Goal: Task Accomplishment & Management: Use online tool/utility

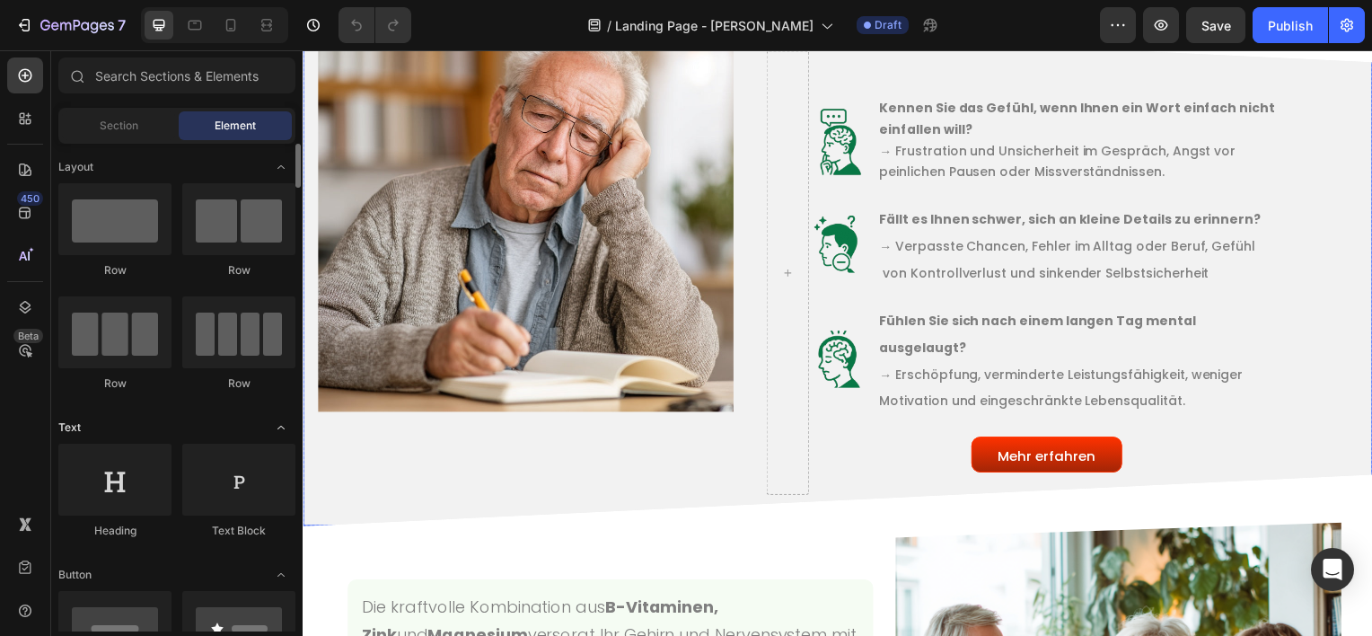
scroll to position [1085, 0]
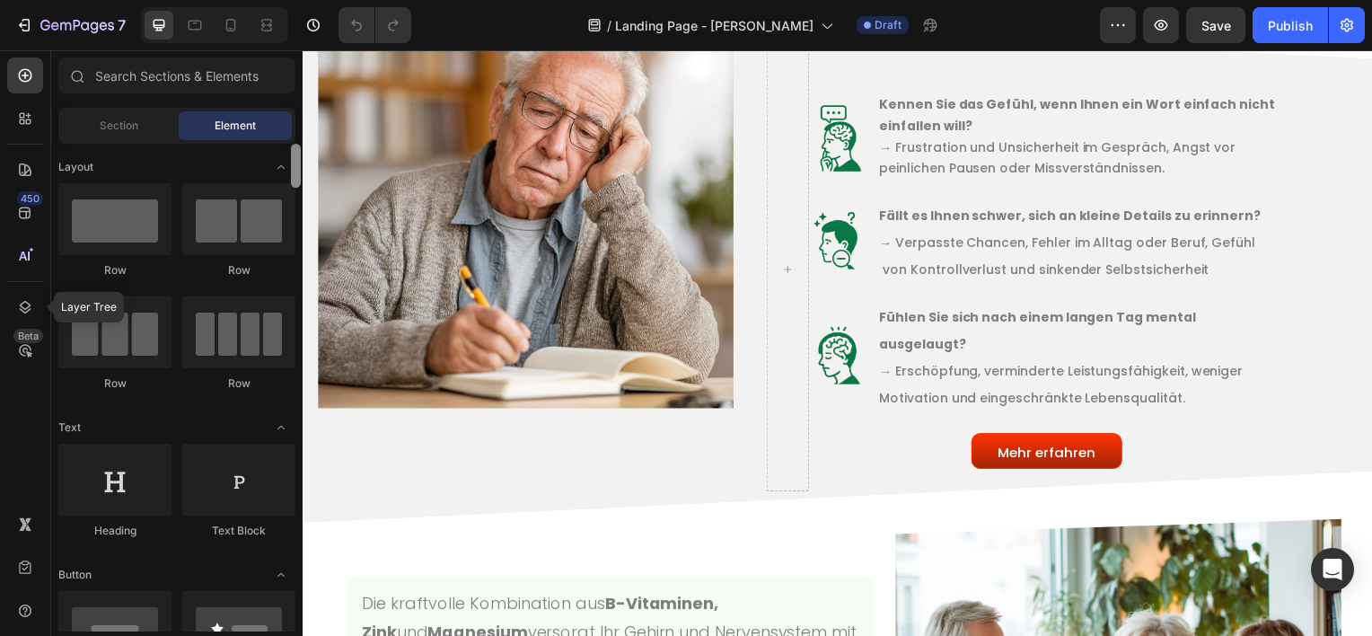
drag, startPoint x: 36, startPoint y: 308, endPoint x: 294, endPoint y: 391, distance: 271.4
click at [36, 307] on div at bounding box center [25, 307] width 36 height 36
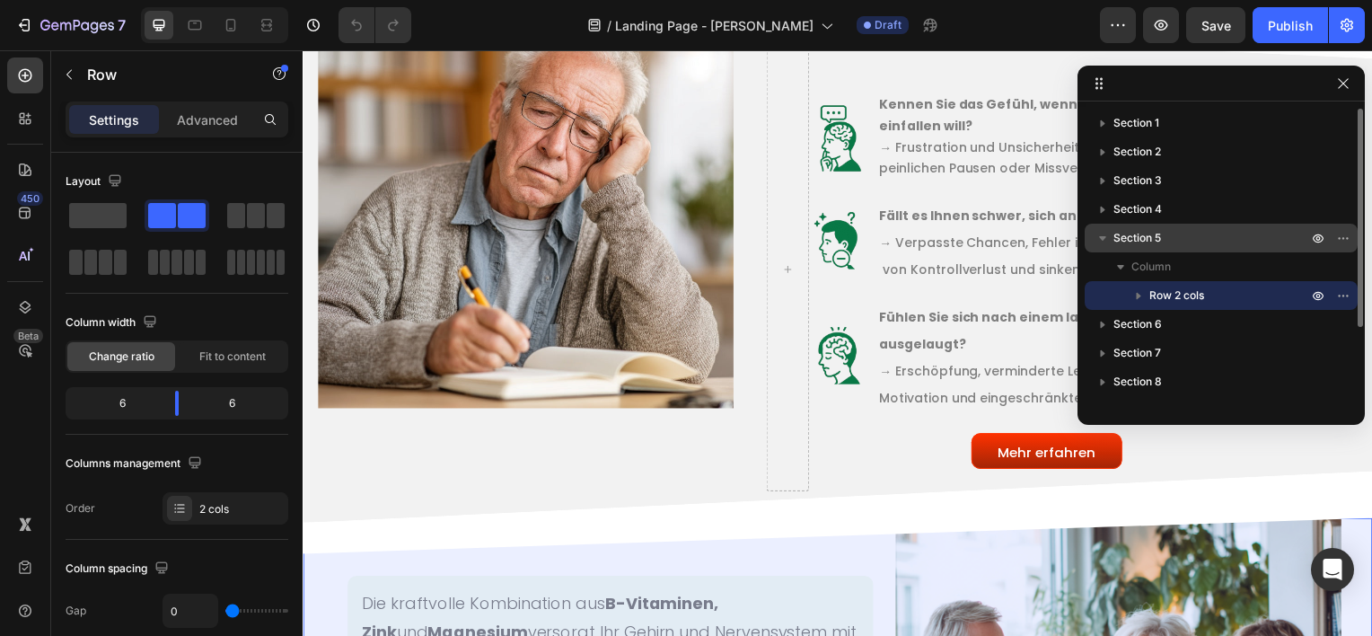
click at [1156, 232] on span "Section 5" at bounding box center [1137, 238] width 48 height 18
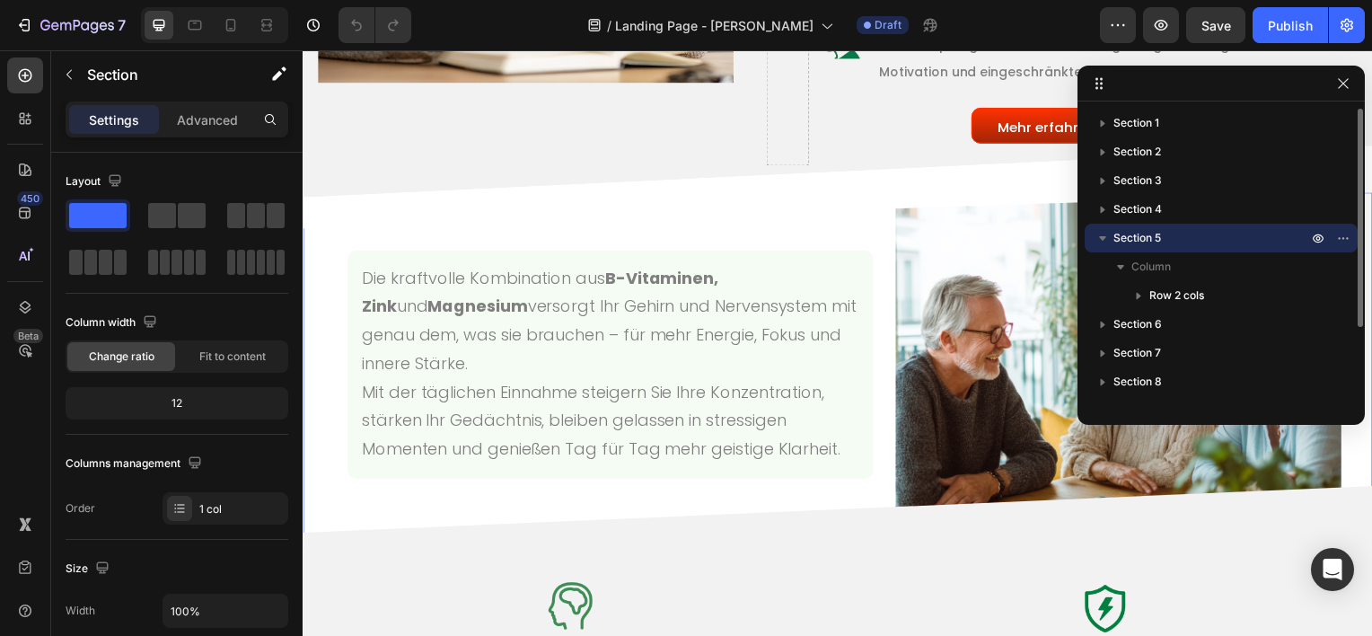
scroll to position [1465, 0]
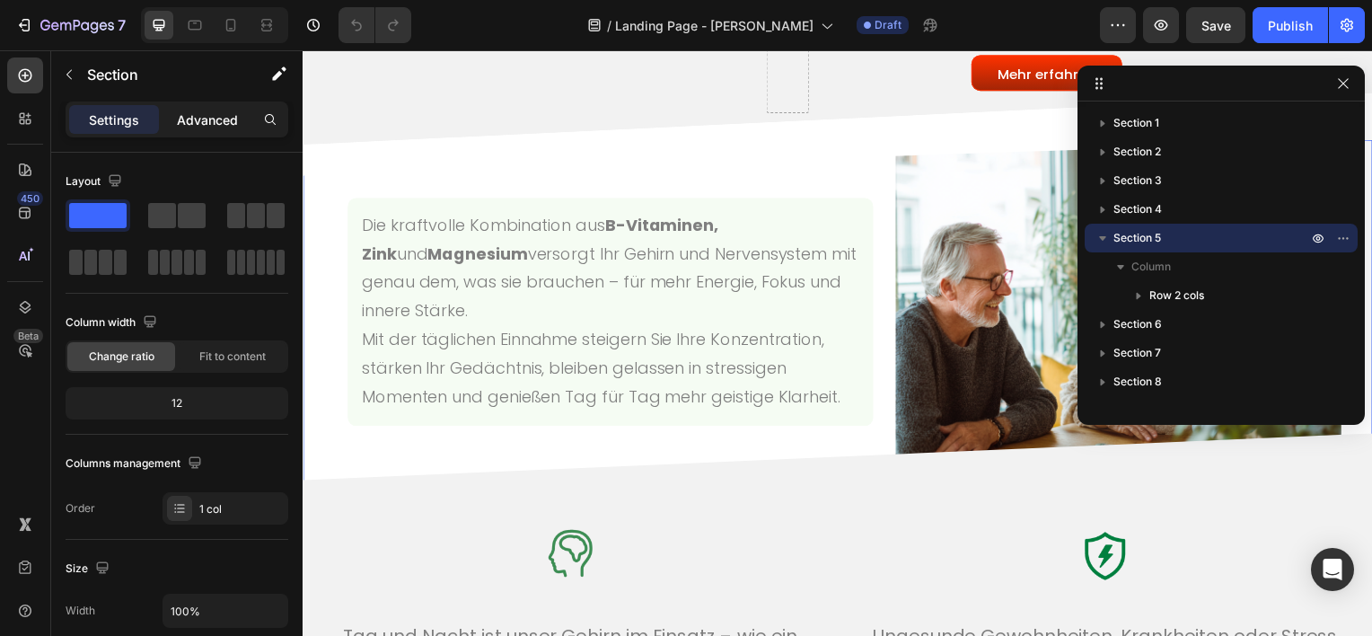
click at [209, 107] on div "Advanced" at bounding box center [208, 119] width 90 height 29
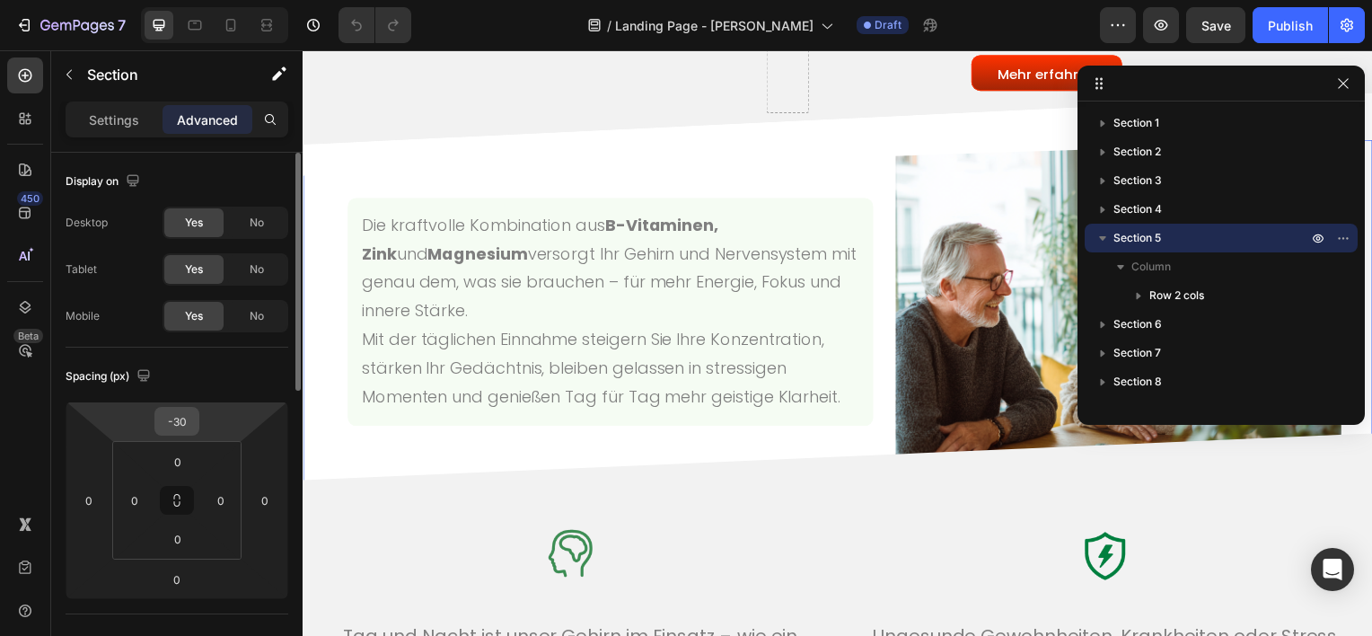
click at [177, 429] on input "-30" at bounding box center [177, 421] width 36 height 27
click at [177, 417] on input "-30" at bounding box center [177, 421] width 36 height 27
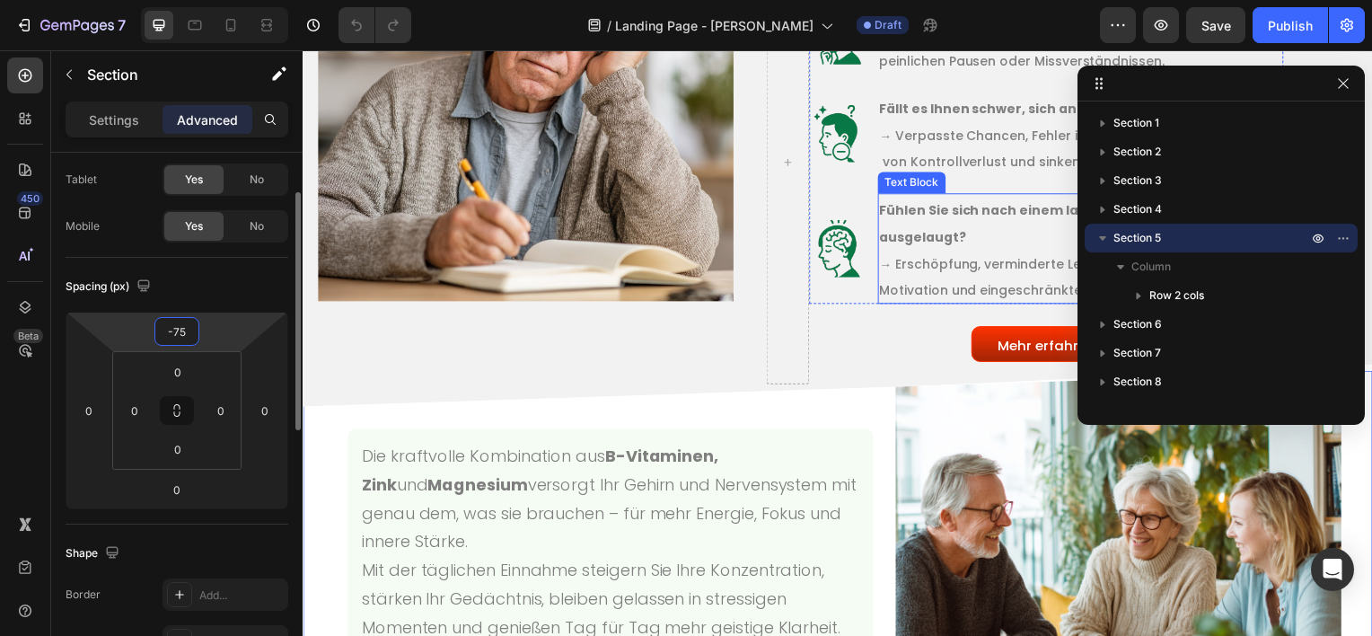
scroll to position [1196, 0]
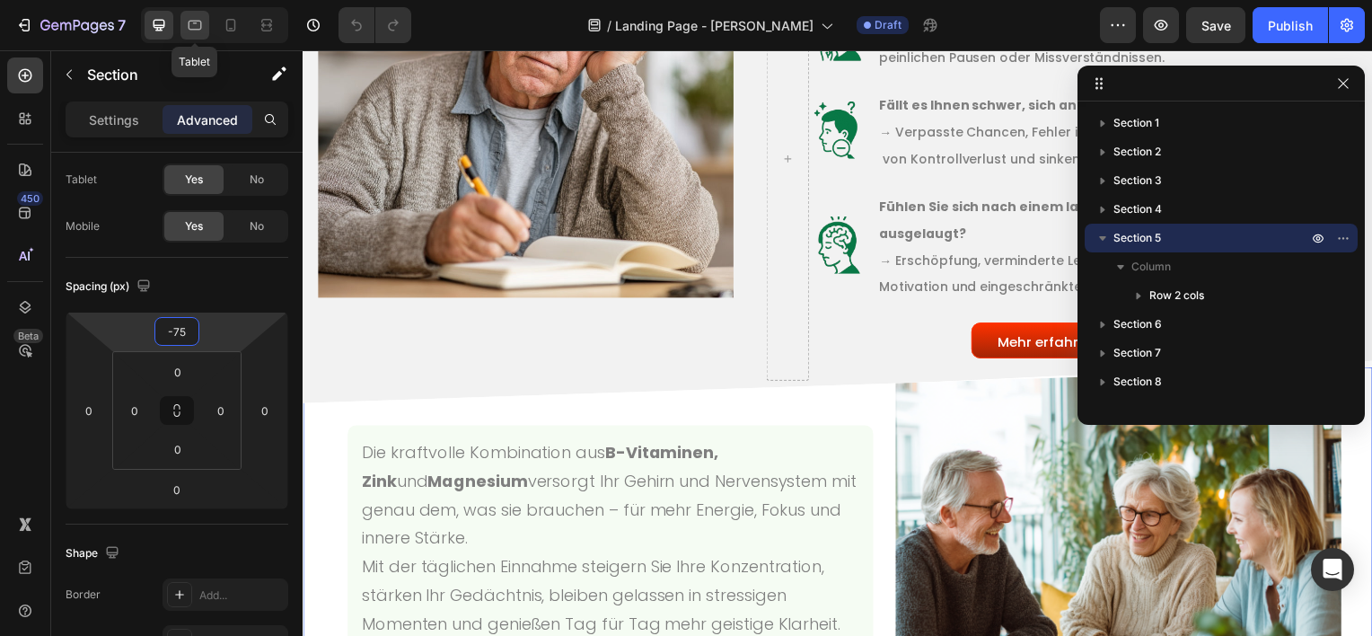
click at [198, 29] on icon at bounding box center [195, 26] width 13 height 10
type input "0"
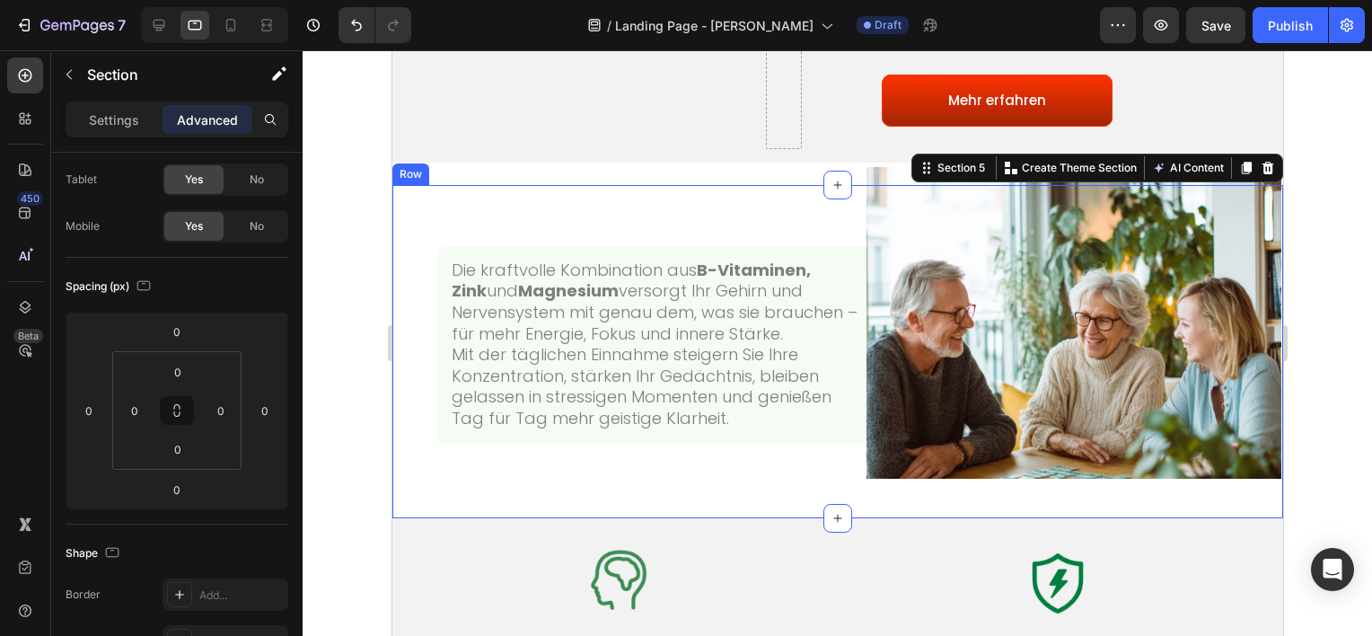
scroll to position [1498, 0]
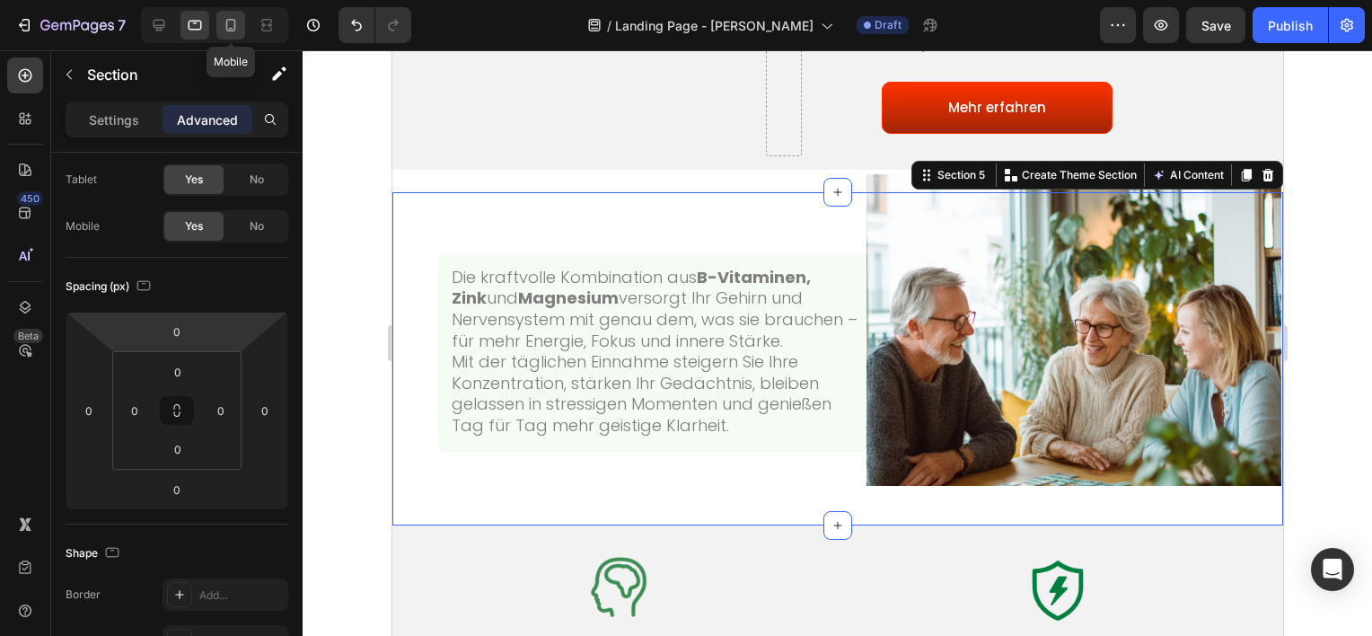
click at [219, 25] on div at bounding box center [230, 25] width 29 height 29
type input "25"
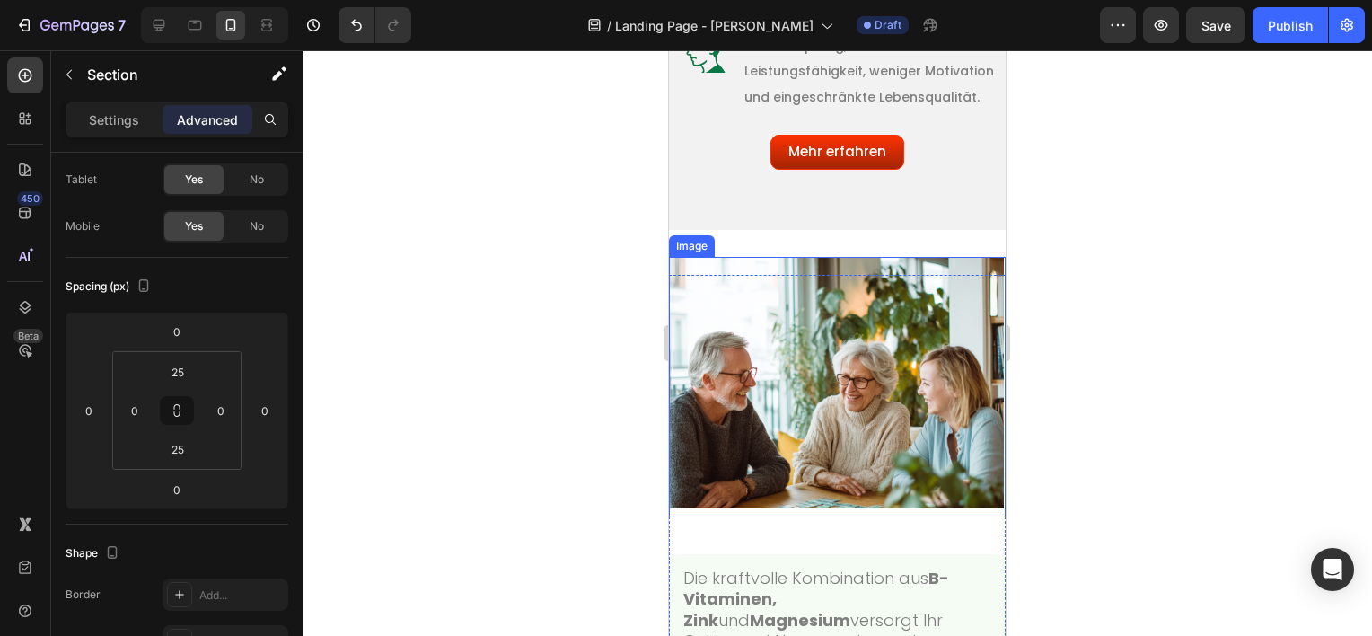
scroll to position [1911, 0]
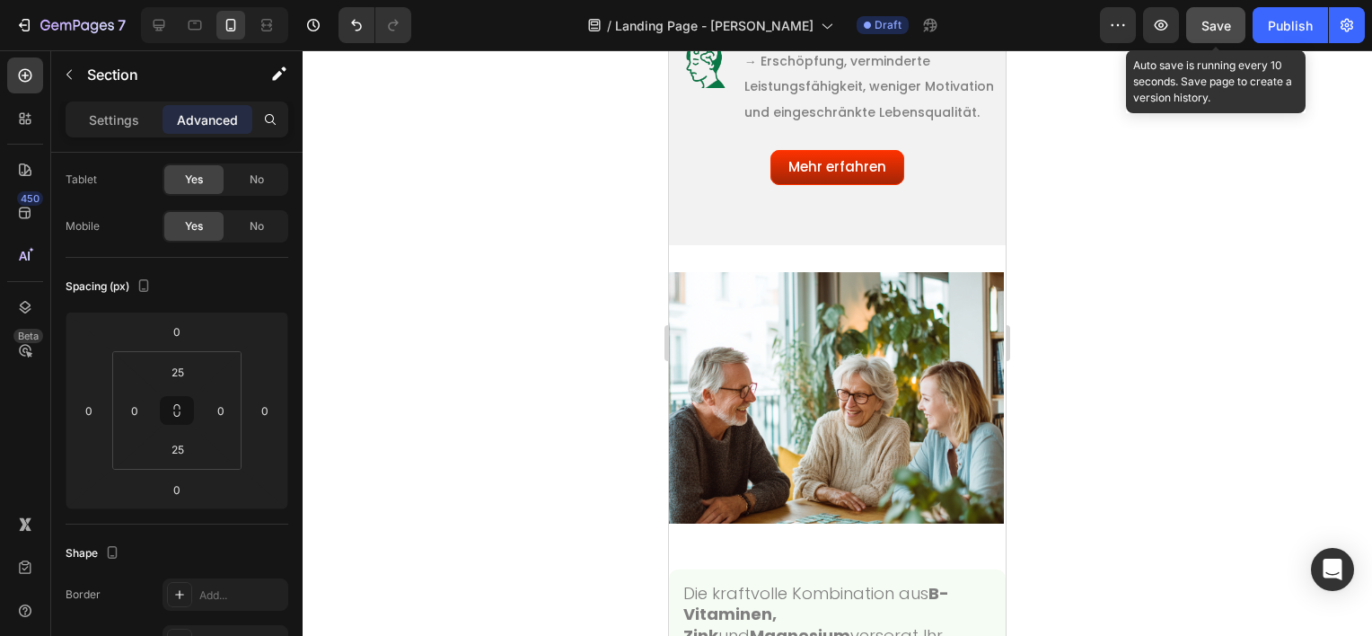
click at [1217, 40] on button "Save" at bounding box center [1215, 25] width 59 height 36
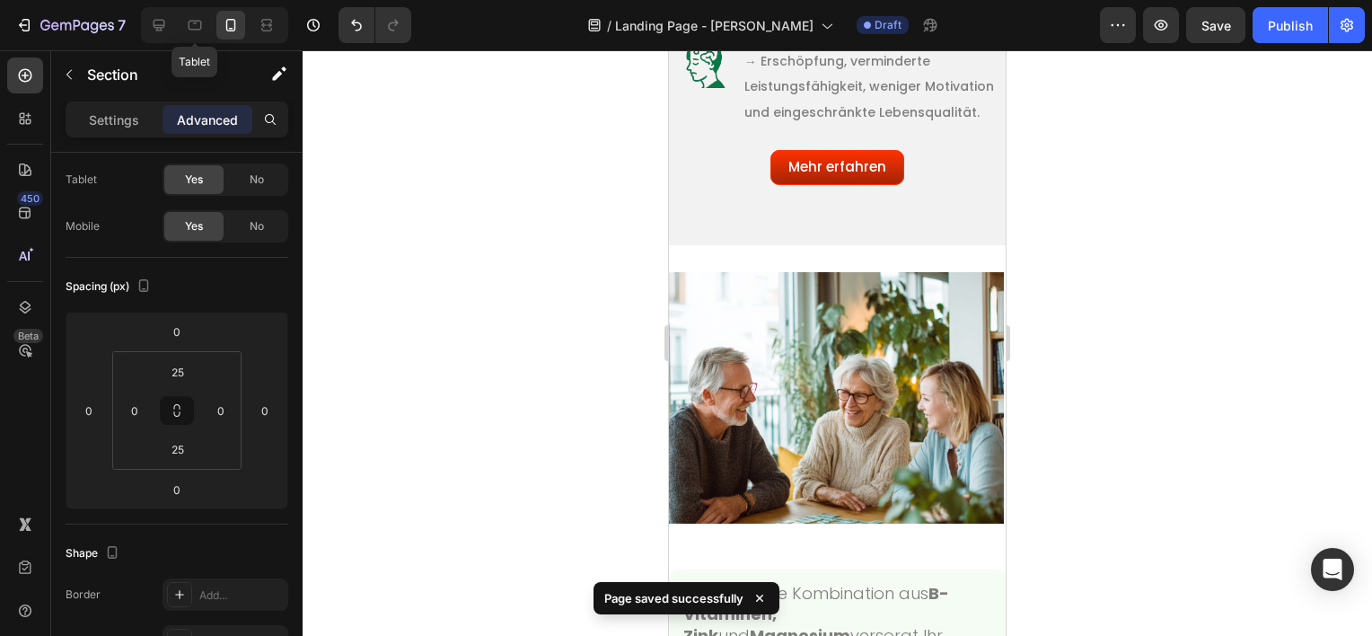
drag, startPoint x: 203, startPoint y: 36, endPoint x: 259, endPoint y: 52, distance: 58.8
click at [202, 36] on div at bounding box center [194, 25] width 29 height 29
type input "0"
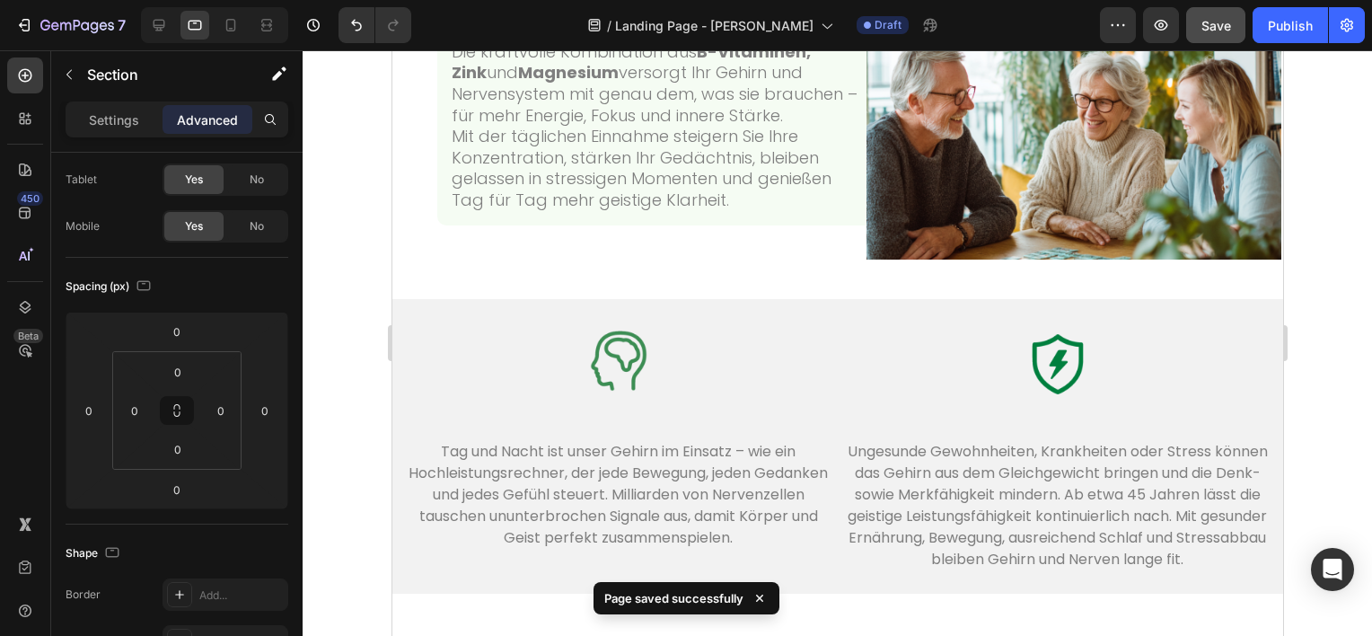
scroll to position [1587, 0]
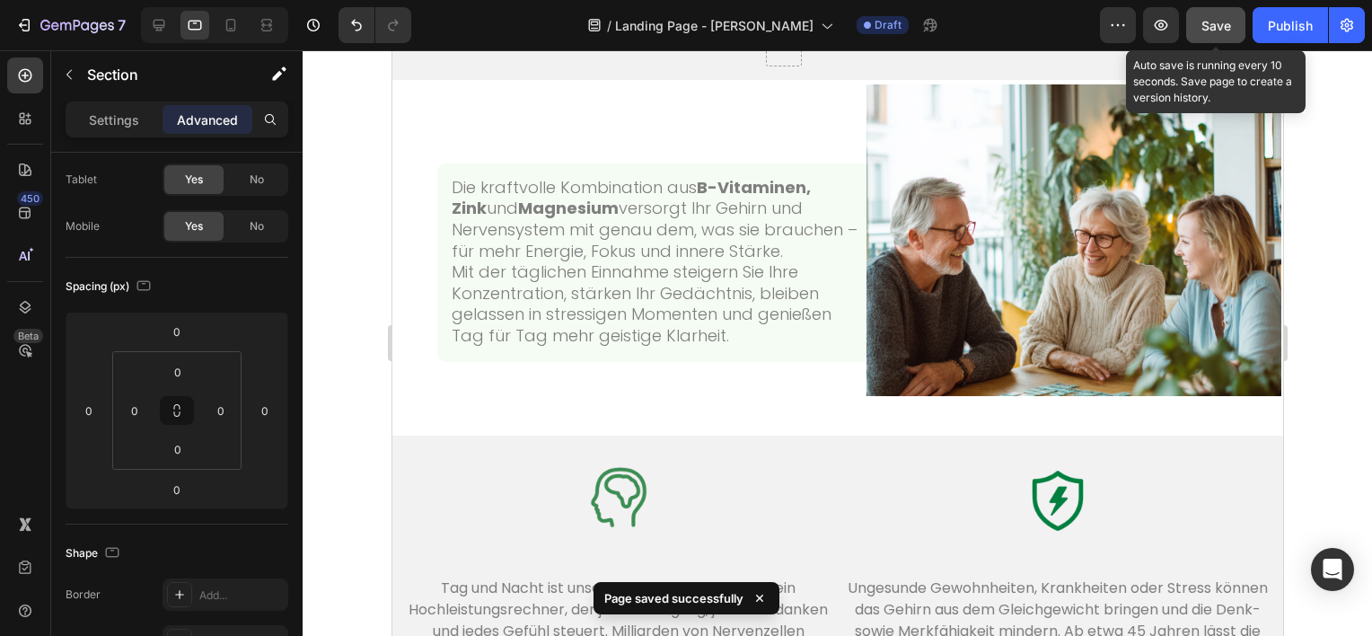
click at [1207, 22] on span "Save" at bounding box center [1216, 25] width 30 height 15
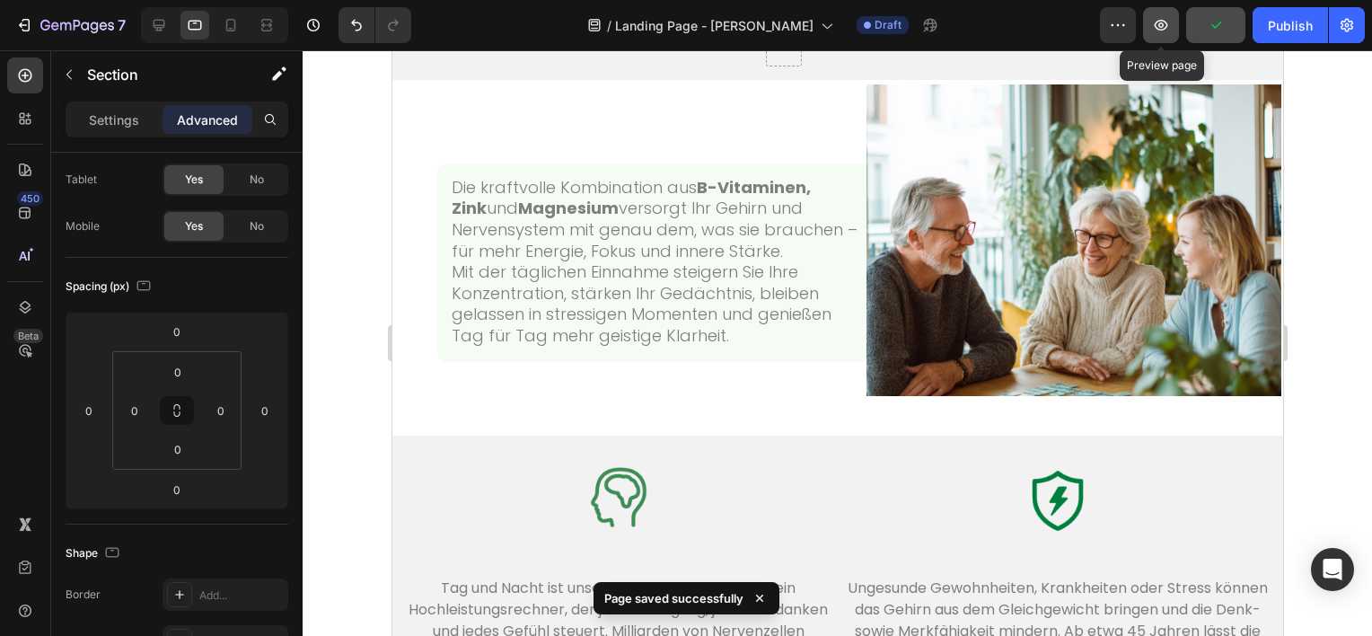
click at [1160, 32] on icon "button" at bounding box center [1161, 25] width 18 height 18
